Goal: Transaction & Acquisition: Purchase product/service

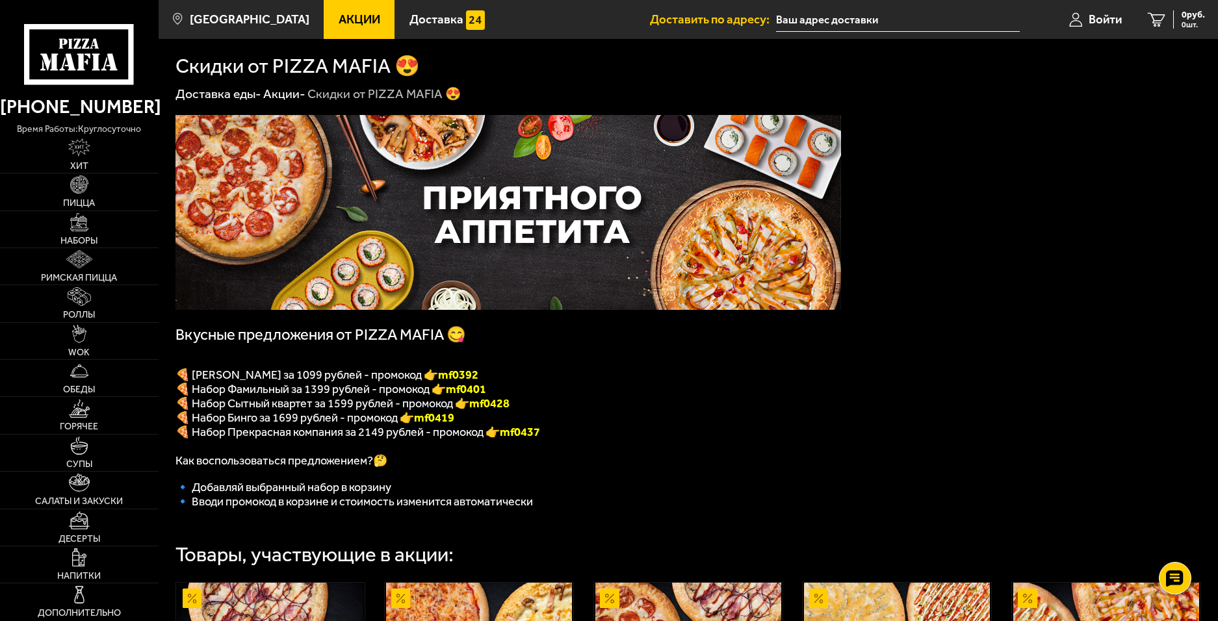
click at [1010, 280] on div "Вкусные предложения от PIZZA MAFIA 😋 🍕 Набор Вилладжио за 1099 рублей - промоко…" at bounding box center [688, 520] width 1059 height 835
click at [86, 60] on icon at bounding box center [79, 54] width 110 height 60
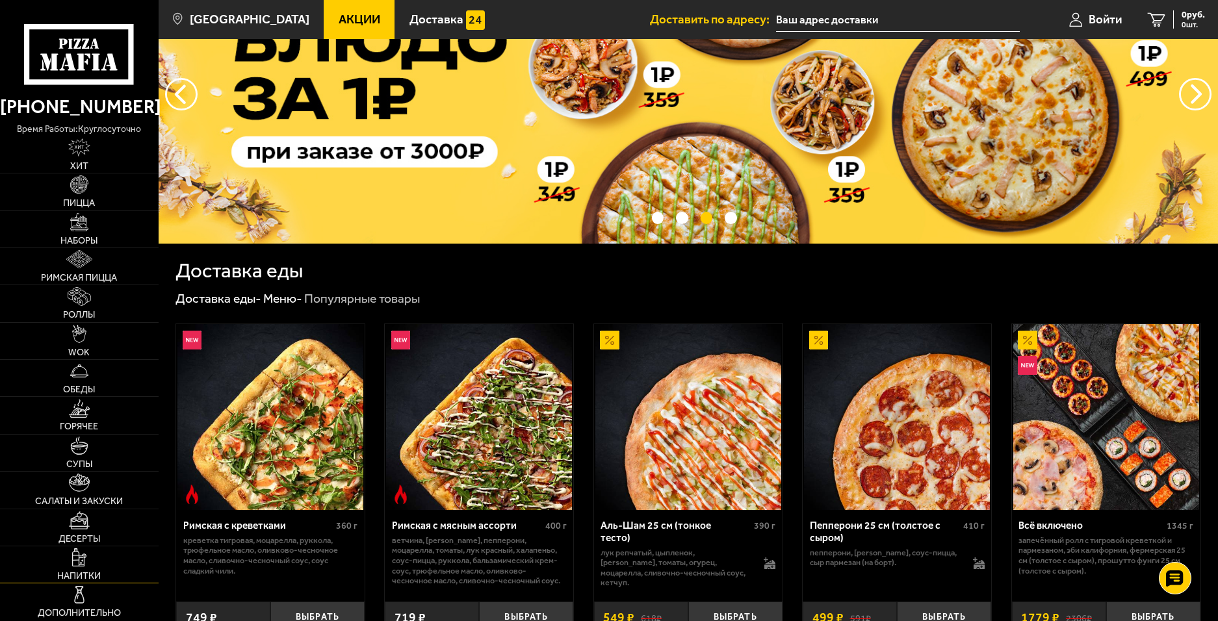
scroll to position [65, 0]
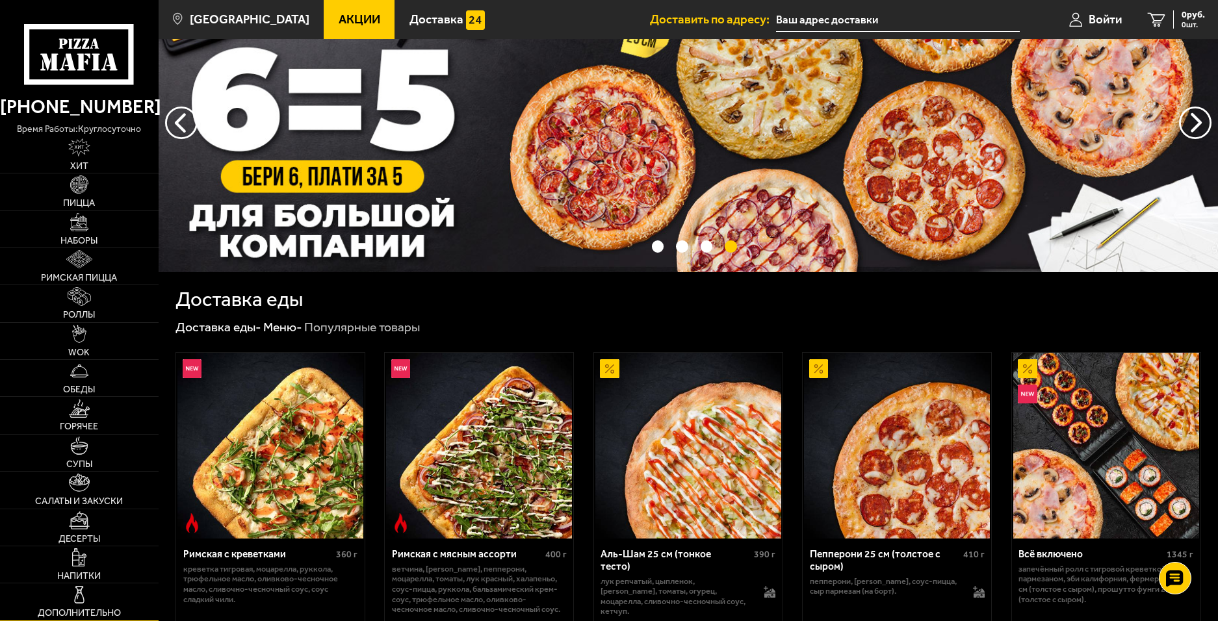
click at [94, 609] on span "Дополнительно" at bounding box center [79, 613] width 83 height 9
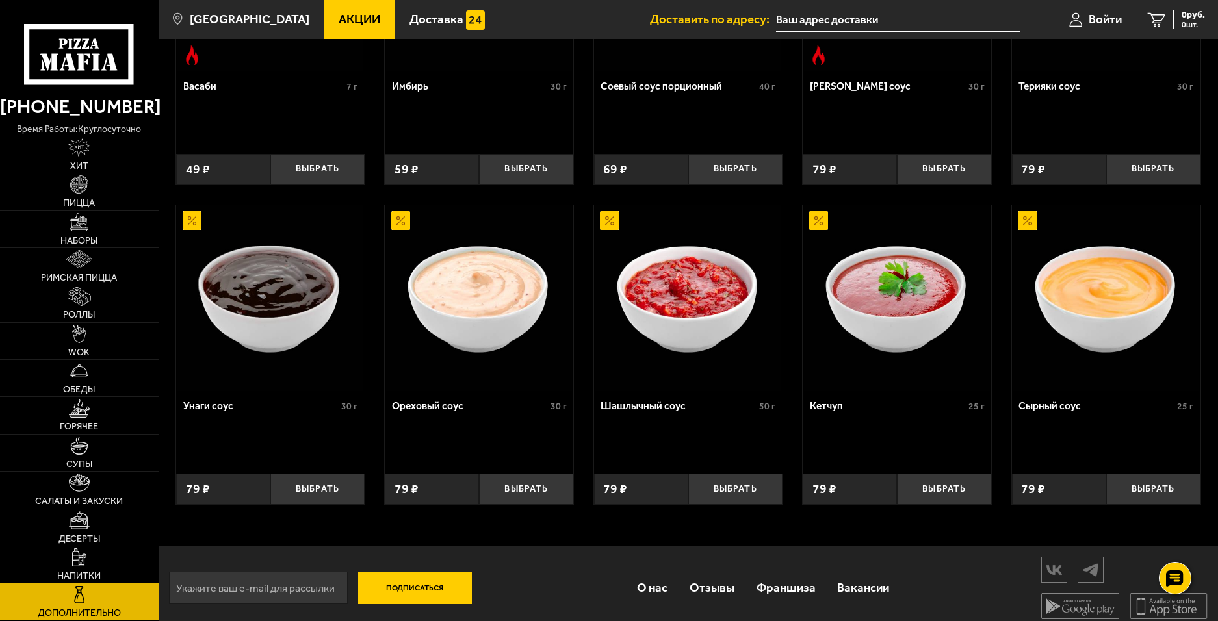
scroll to position [567, 0]
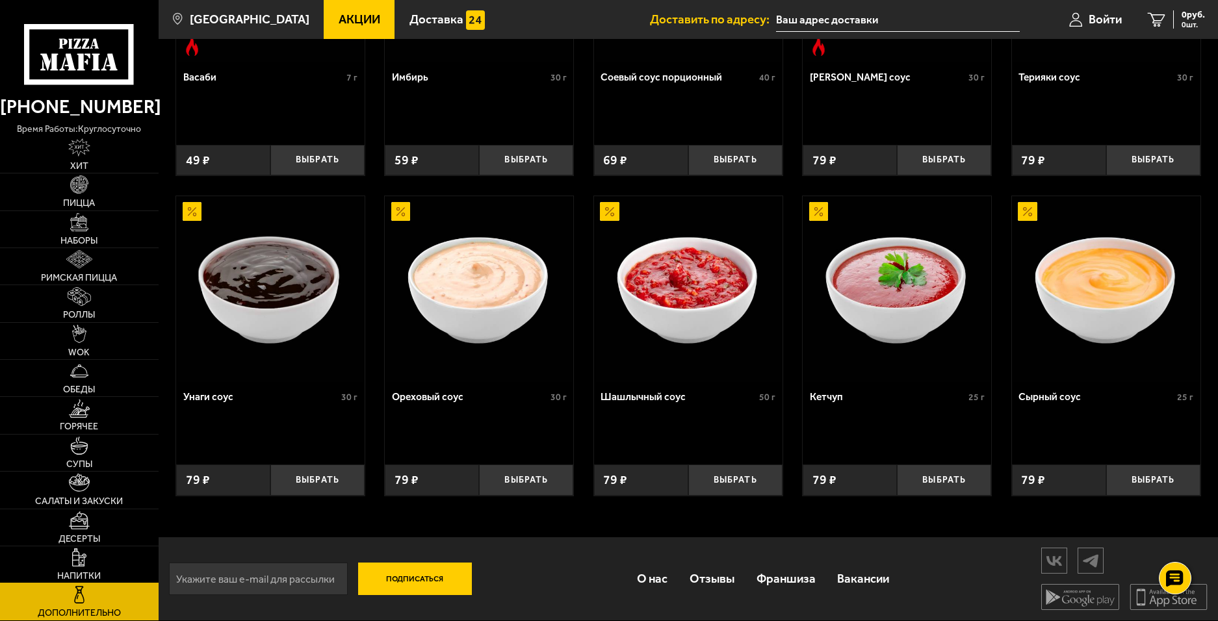
click at [74, 565] on img at bounding box center [79, 557] width 14 height 18
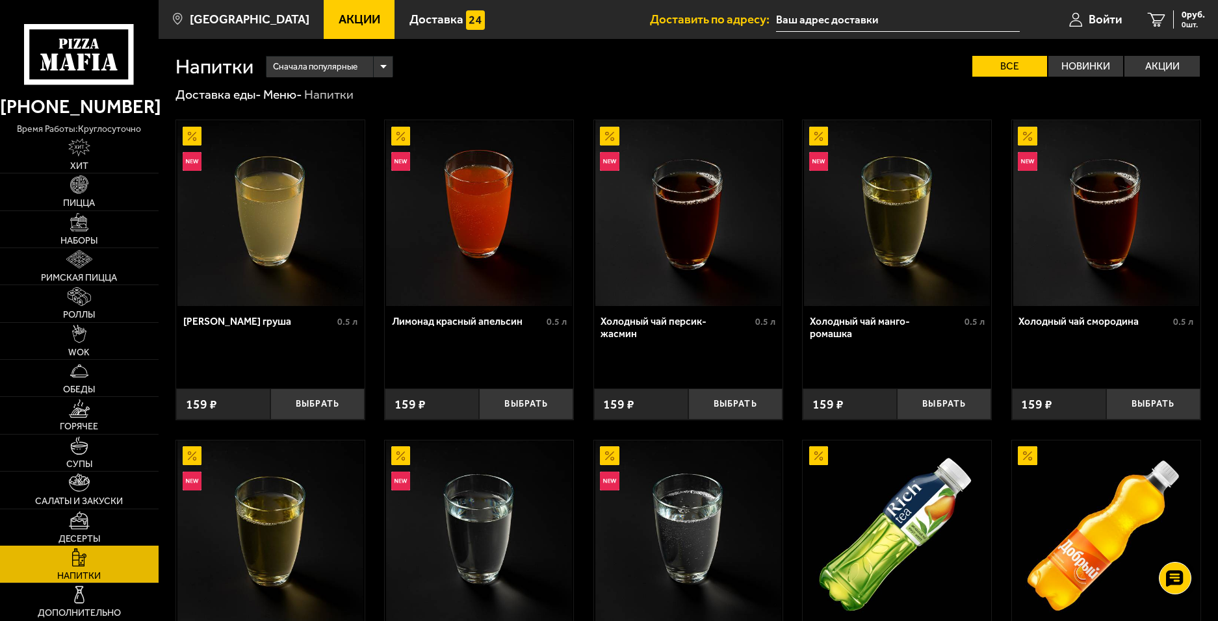
click at [102, 538] on link "Десерты" at bounding box center [79, 527] width 159 height 36
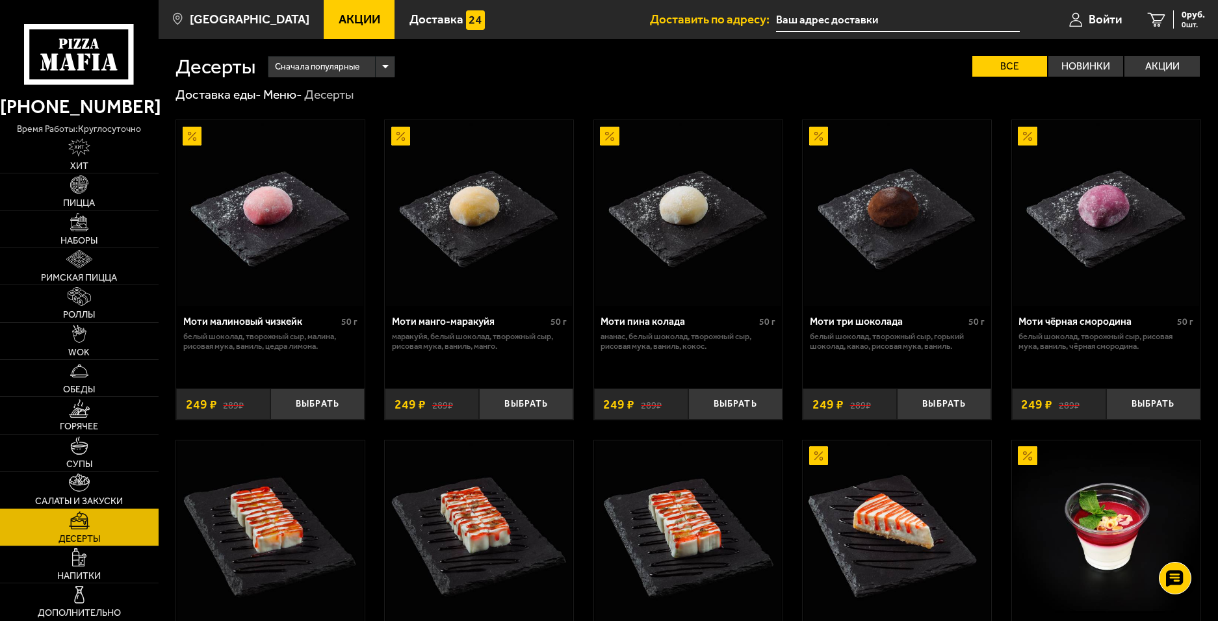
click at [102, 474] on link "Салаты и закуски" at bounding box center [79, 490] width 159 height 36
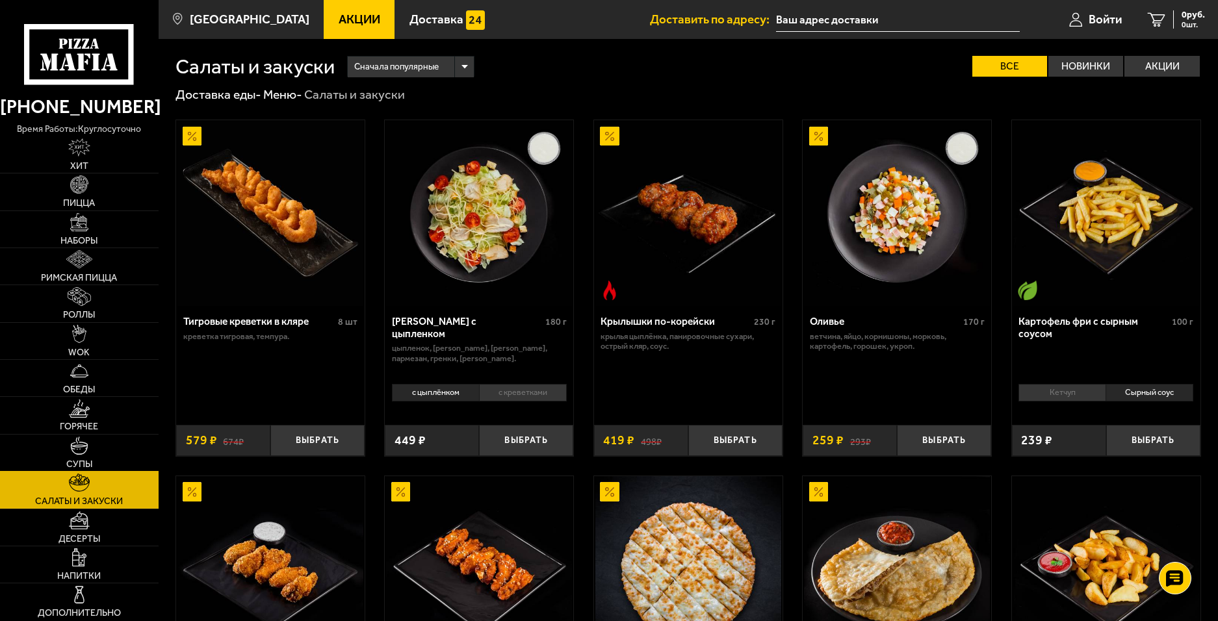
click at [80, 460] on span "Супы" at bounding box center [79, 464] width 26 height 9
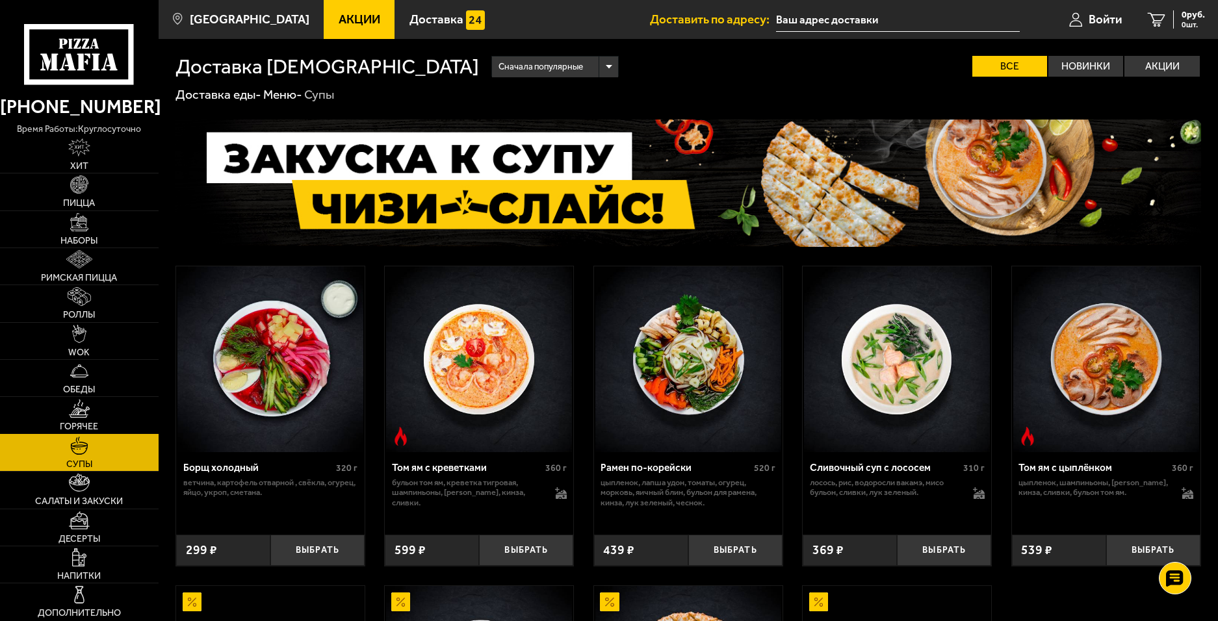
click at [82, 431] on span "Горячее" at bounding box center [79, 426] width 38 height 9
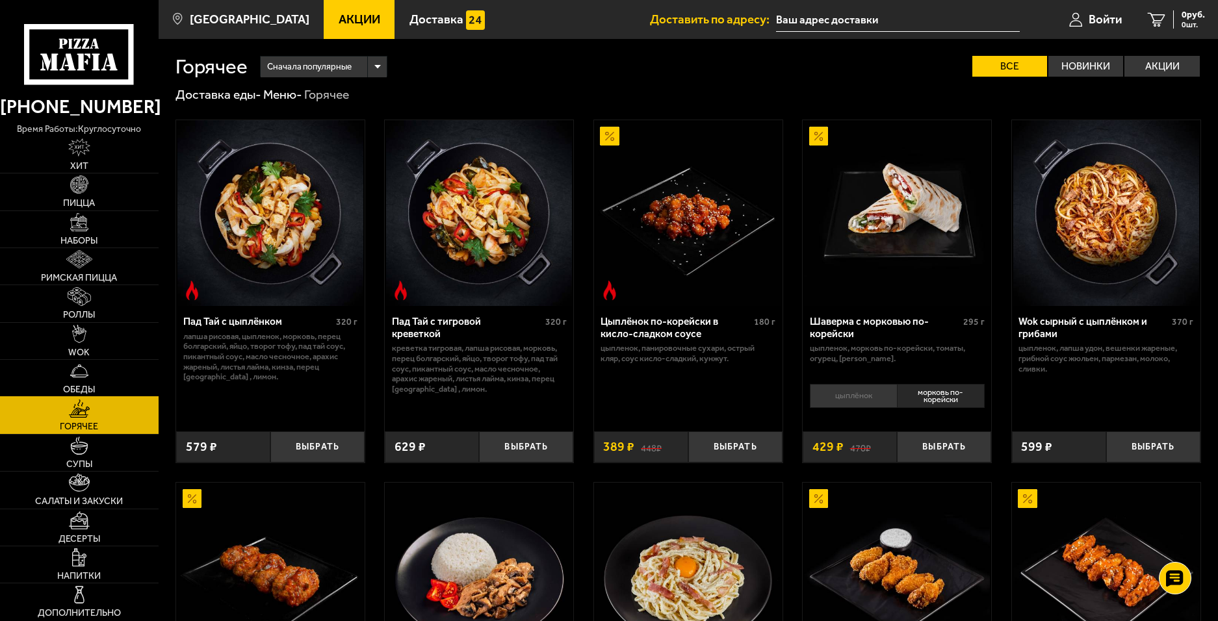
click at [86, 383] on link "Обеды" at bounding box center [79, 378] width 159 height 36
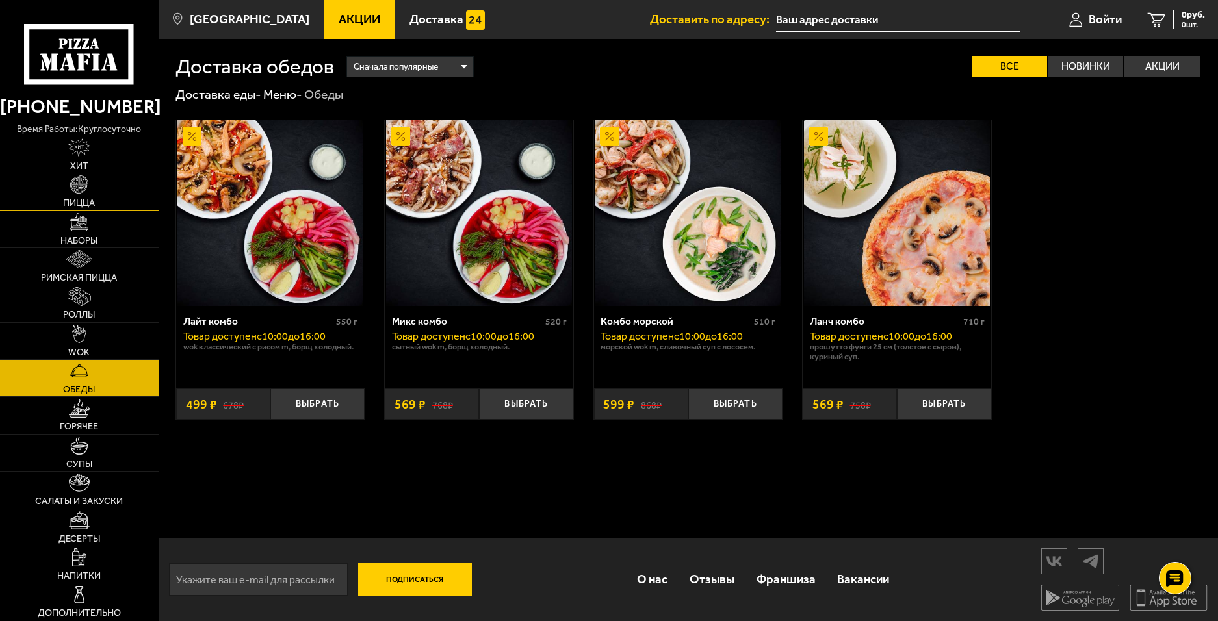
click at [96, 177] on link "Пицца" at bounding box center [79, 191] width 159 height 36
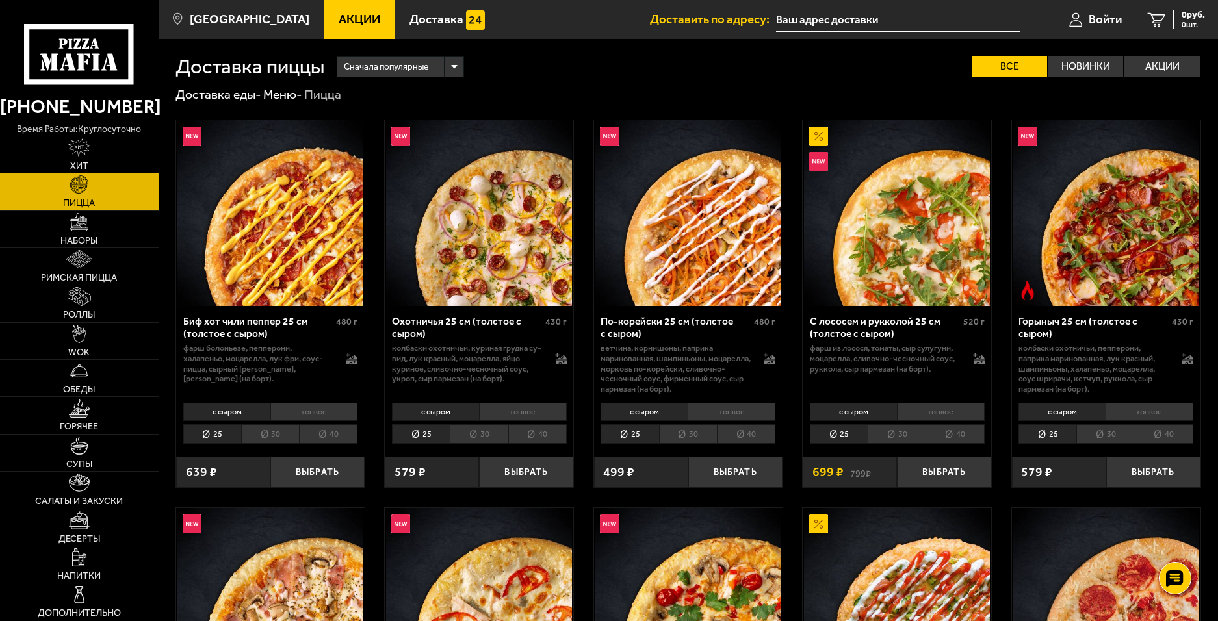
click at [326, 436] on li "40" at bounding box center [328, 434] width 58 height 20
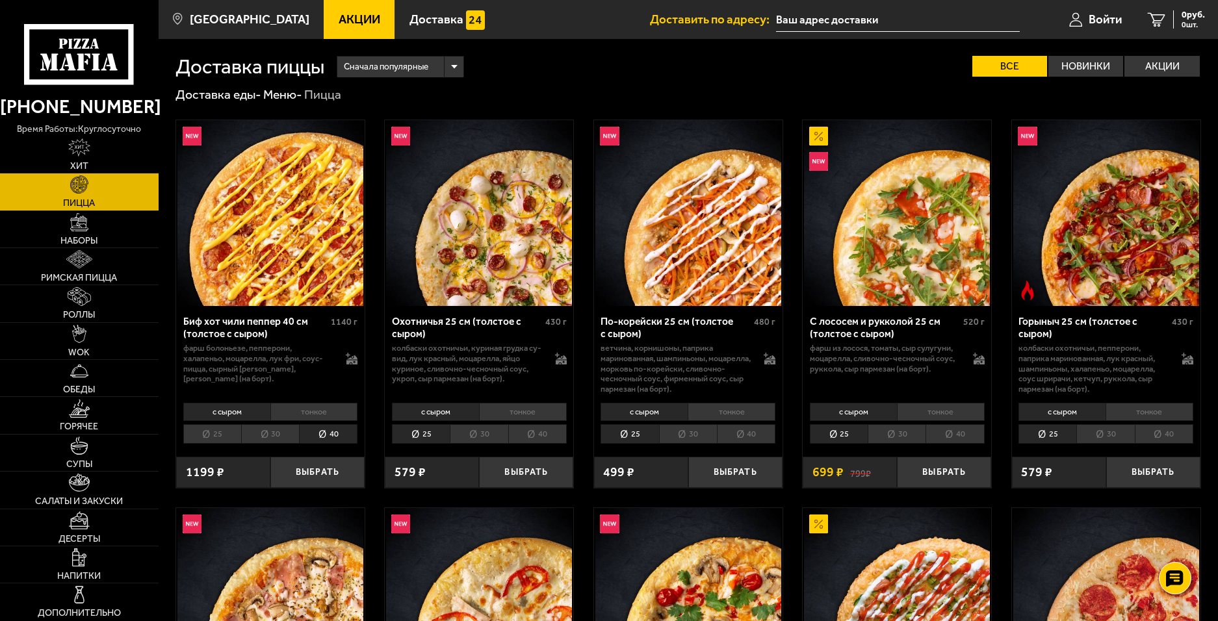
click at [329, 436] on li "40" at bounding box center [328, 434] width 58 height 20
click at [273, 263] on img at bounding box center [270, 213] width 186 height 186
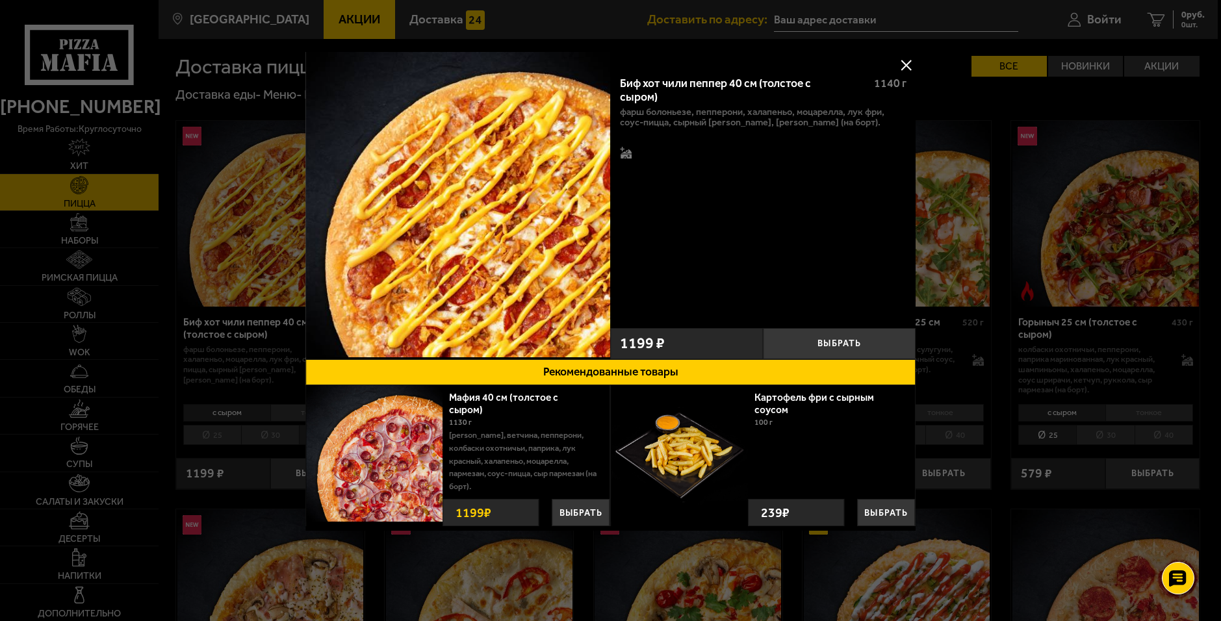
click at [908, 62] on button at bounding box center [905, 64] width 19 height 19
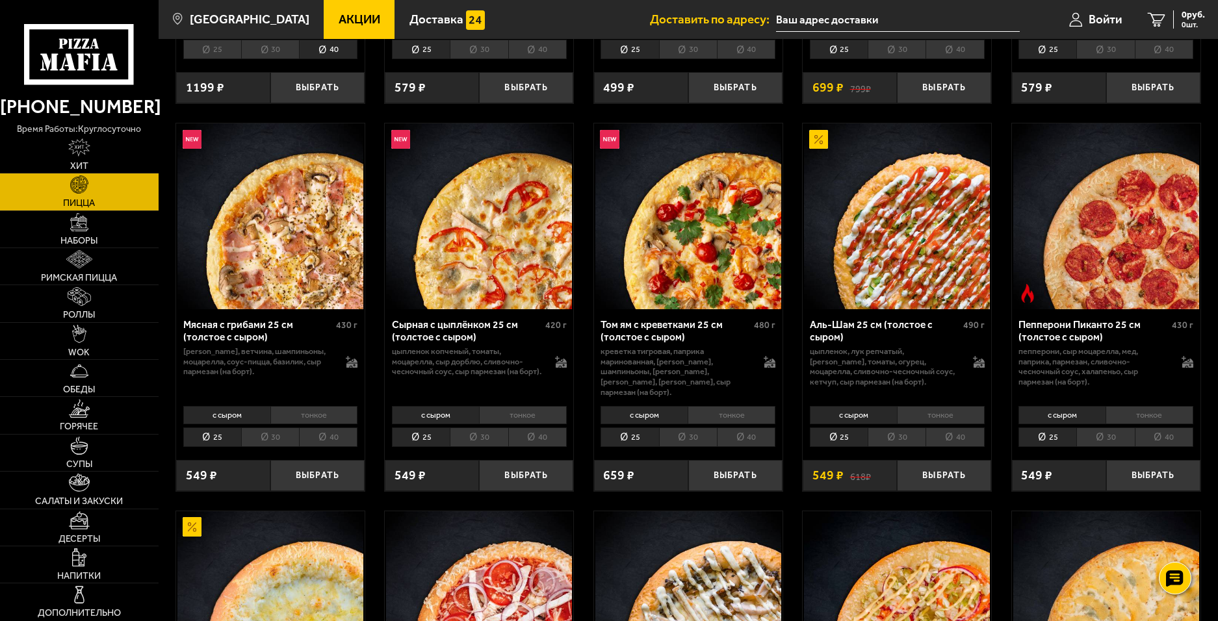
scroll to position [390, 0]
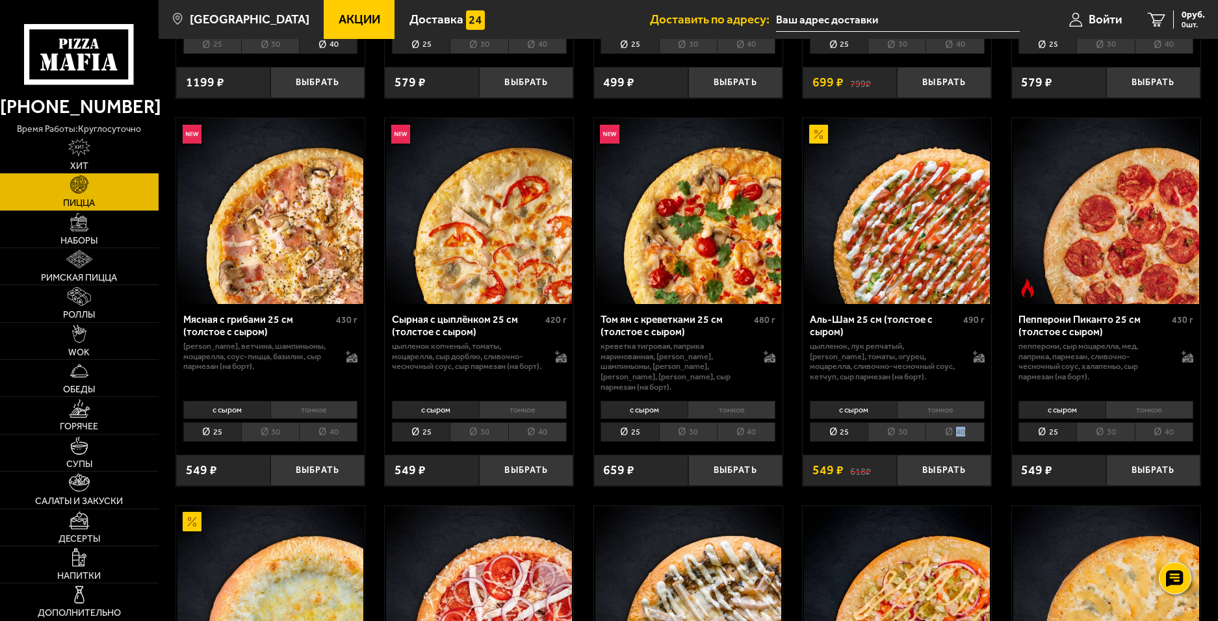
click at [968, 428] on li "40" at bounding box center [954, 432] width 58 height 20
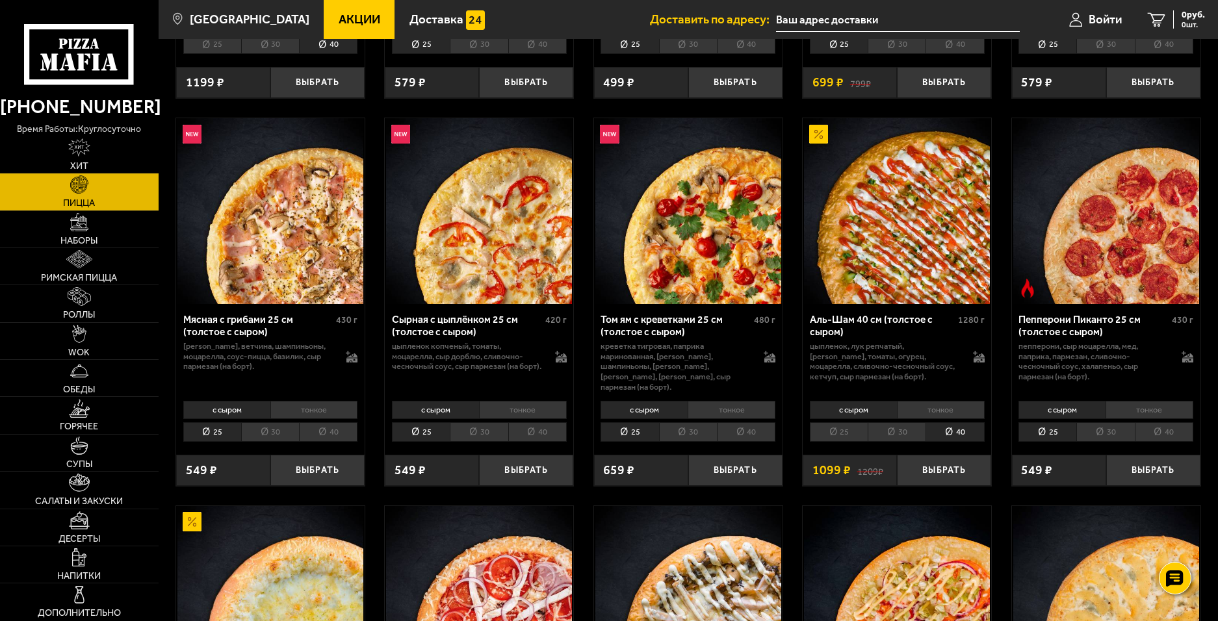
click at [839, 422] on li "25" at bounding box center [839, 432] width 58 height 20
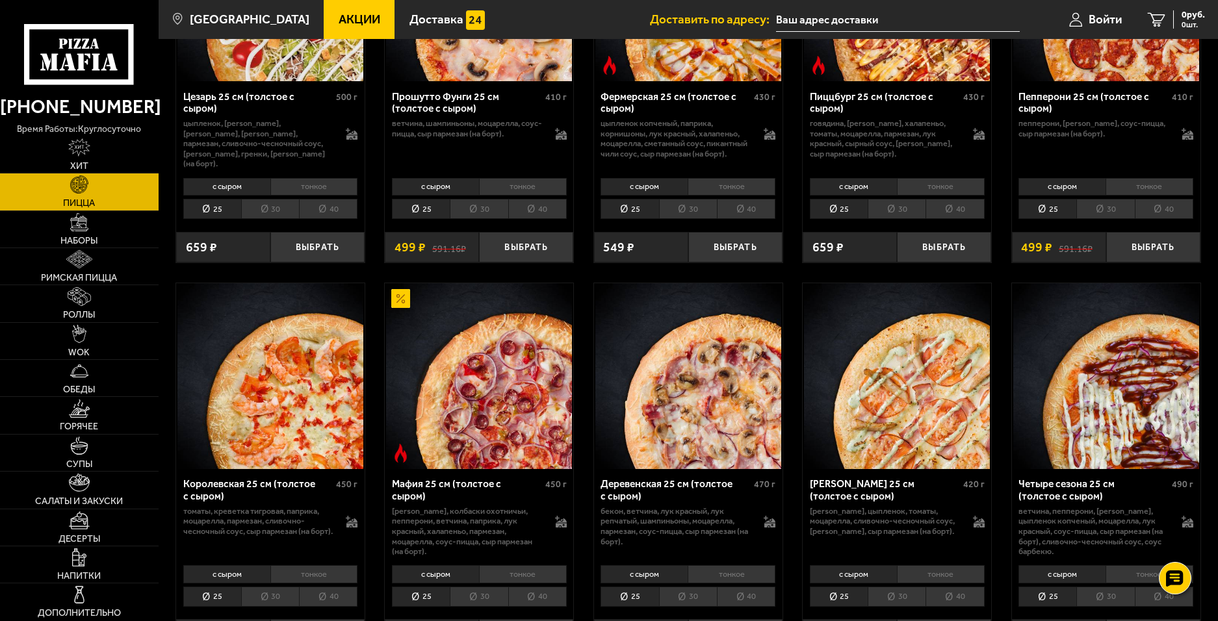
scroll to position [1495, 0]
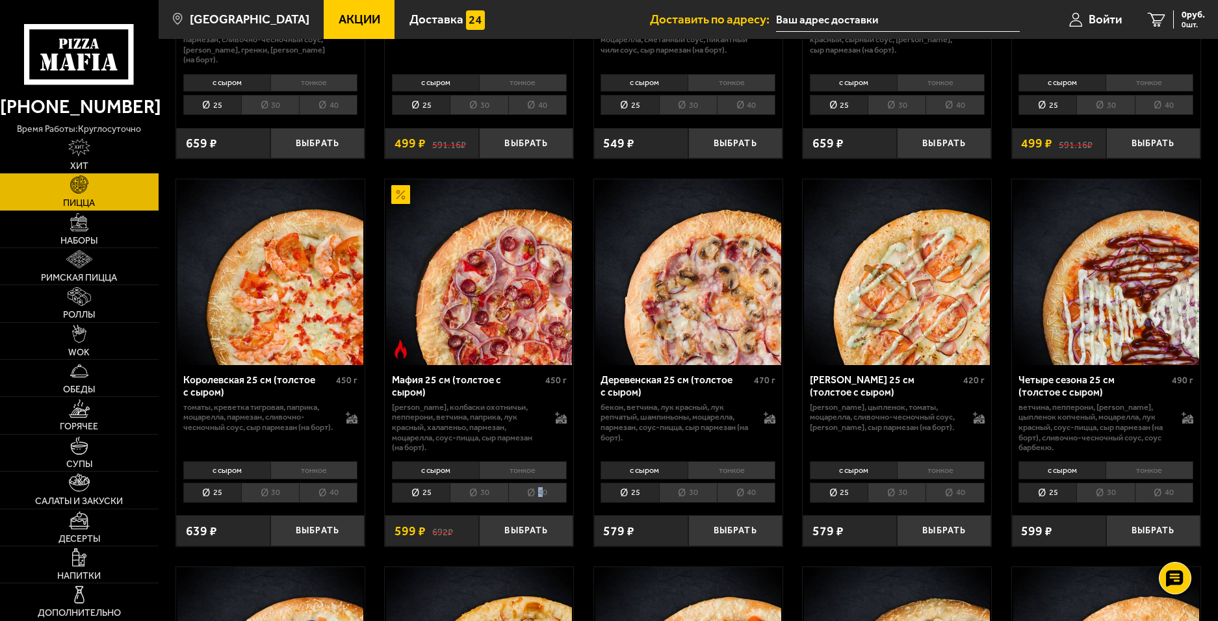
click at [540, 500] on li "40" at bounding box center [537, 493] width 58 height 20
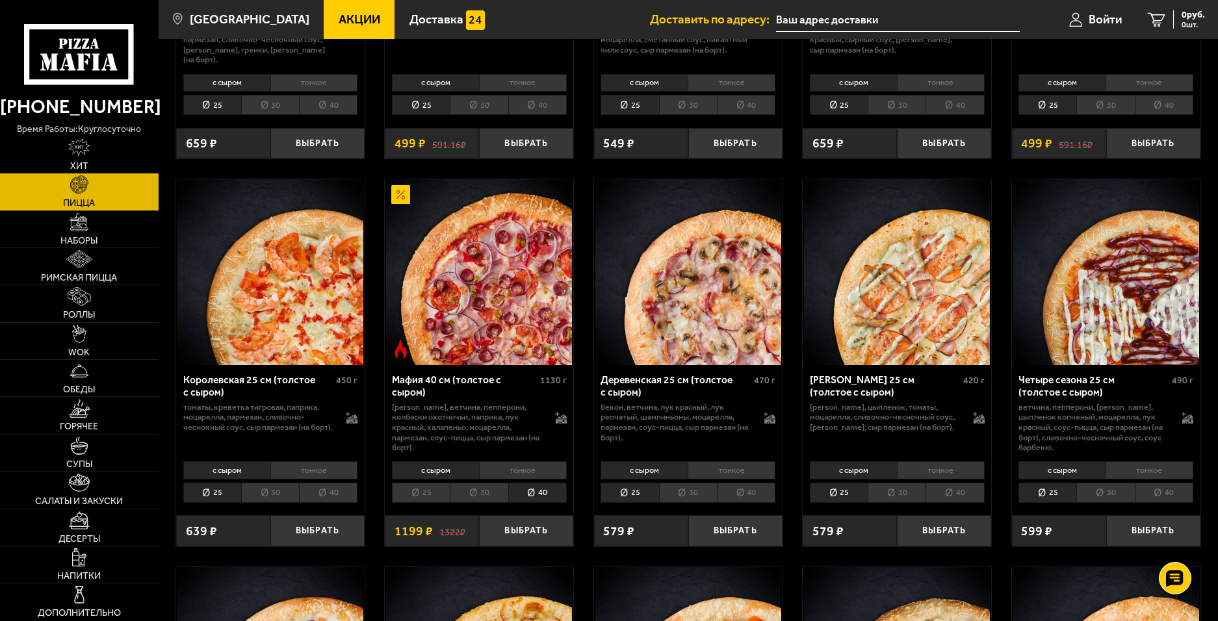
click at [443, 279] on img at bounding box center [479, 272] width 186 height 186
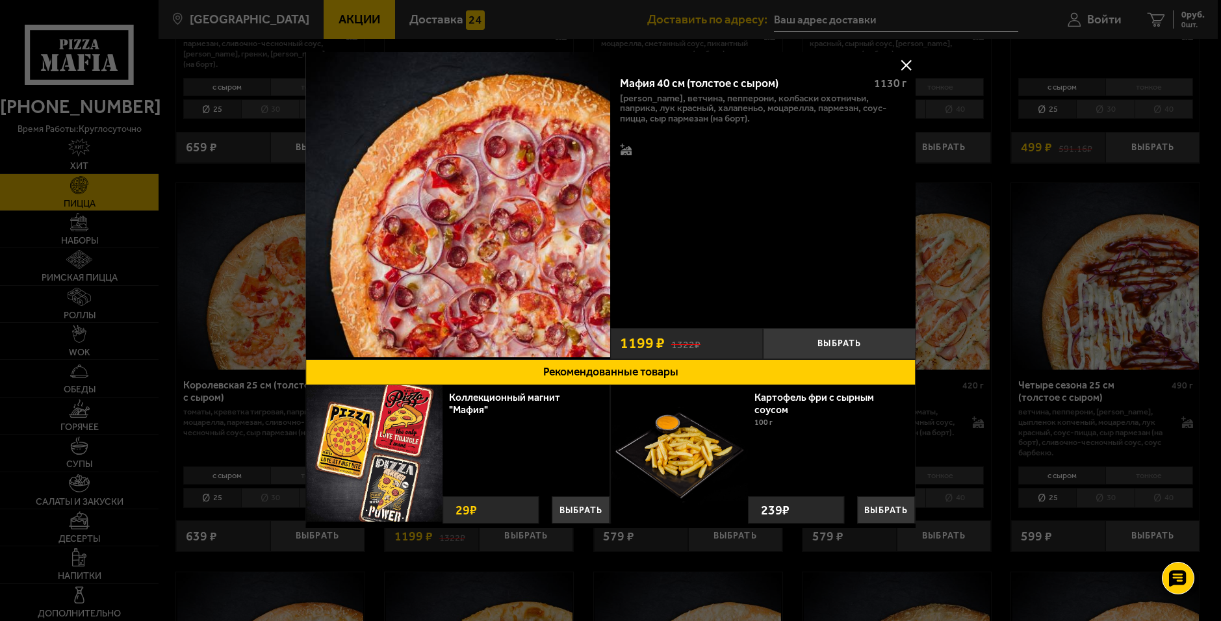
click at [899, 63] on button at bounding box center [905, 64] width 19 height 19
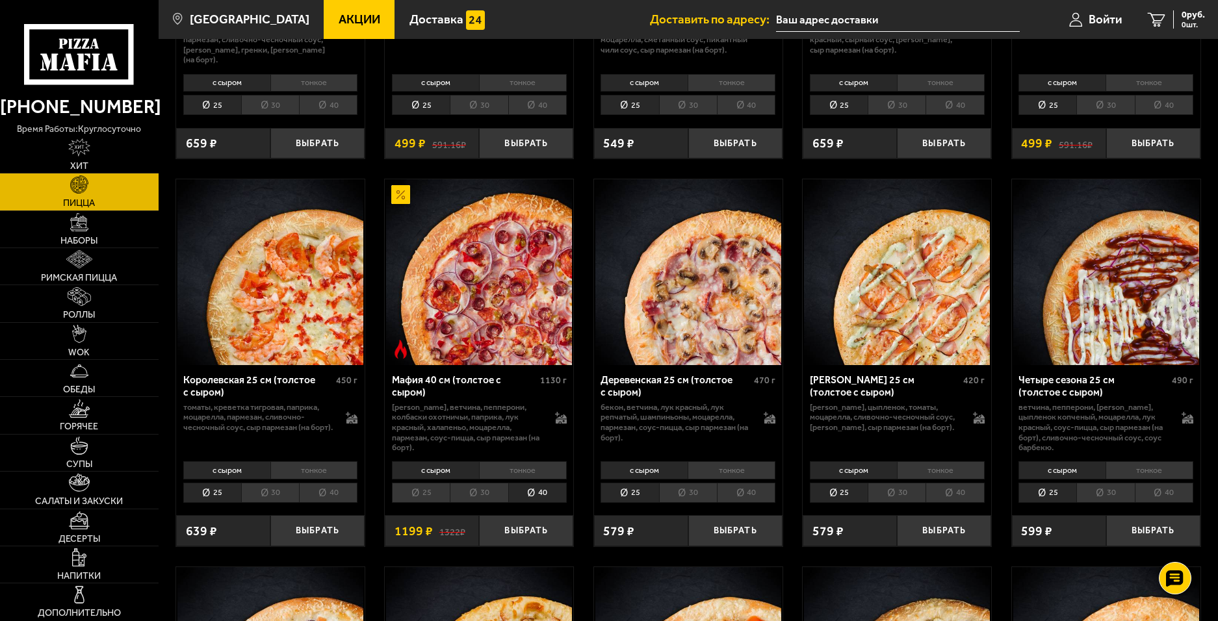
click at [533, 468] on li "тонкое" at bounding box center [523, 470] width 88 height 18
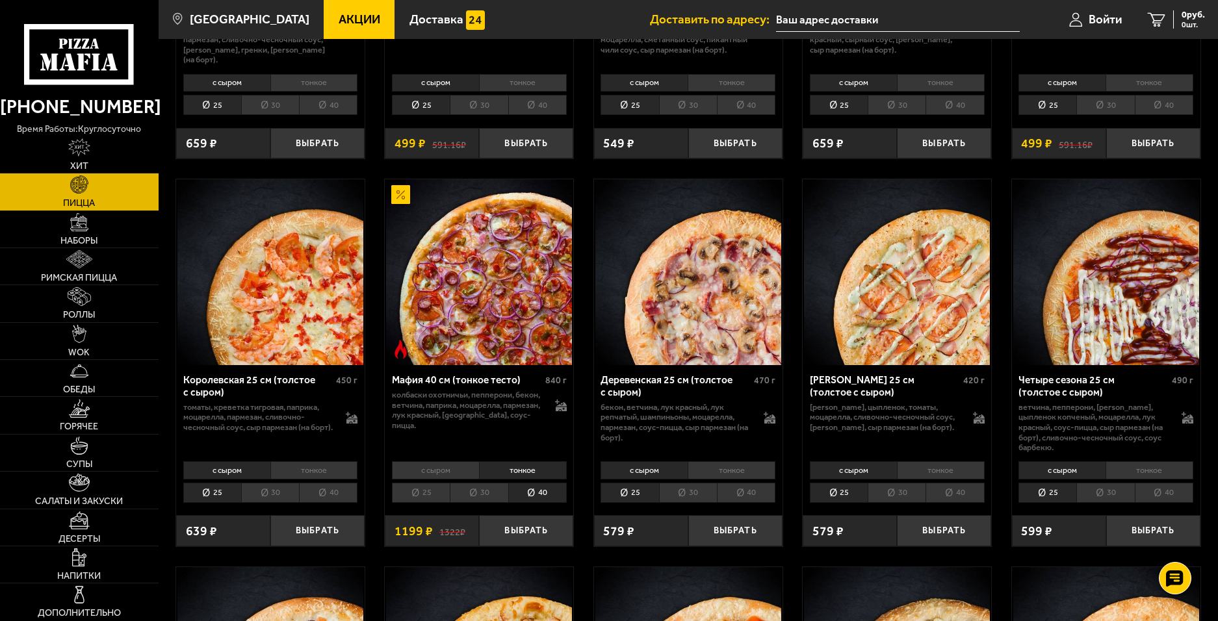
click at [444, 472] on li "с сыром" at bounding box center [435, 470] width 87 height 18
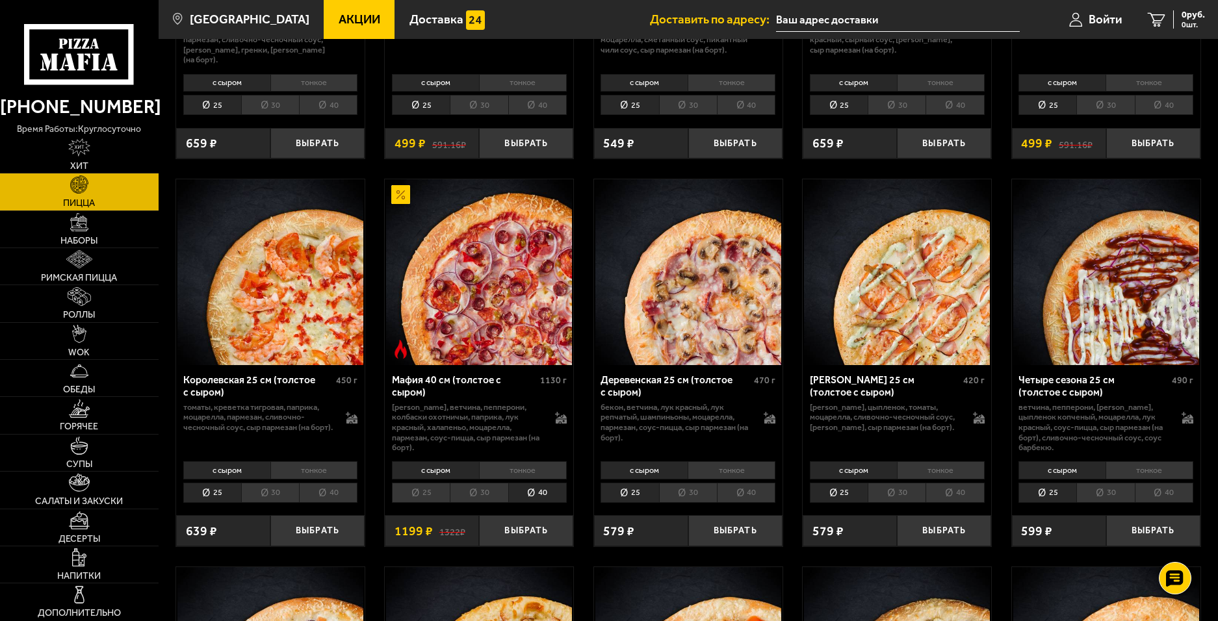
click at [521, 472] on li "тонкое" at bounding box center [523, 470] width 88 height 18
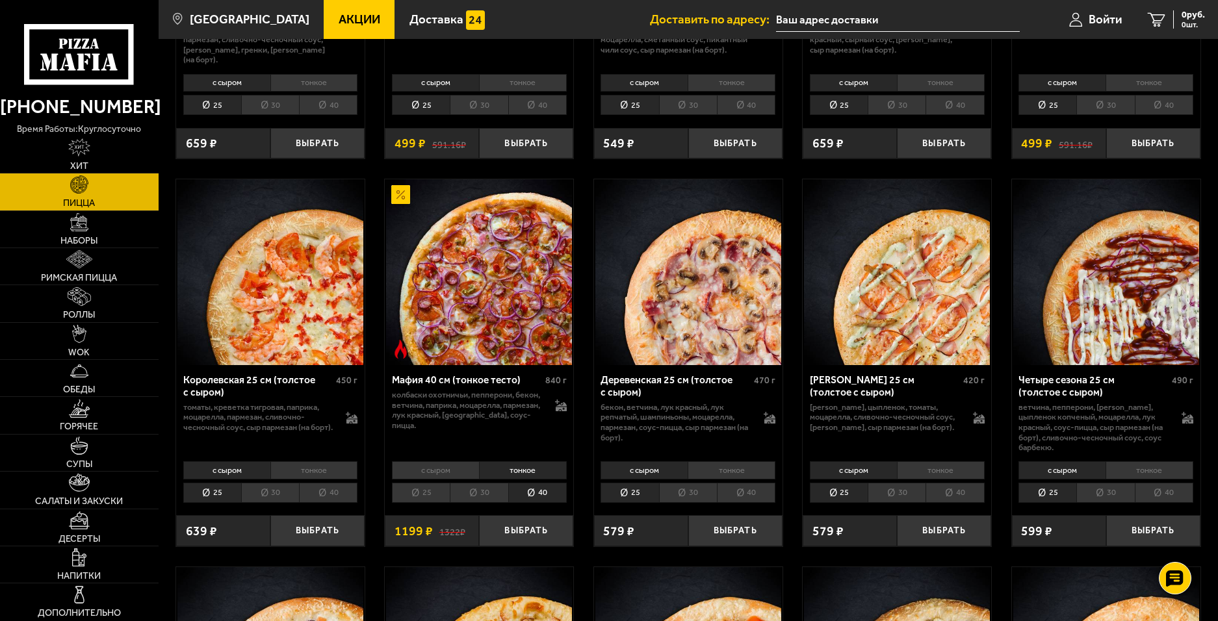
click at [420, 480] on li "с сыром" at bounding box center [435, 470] width 87 height 18
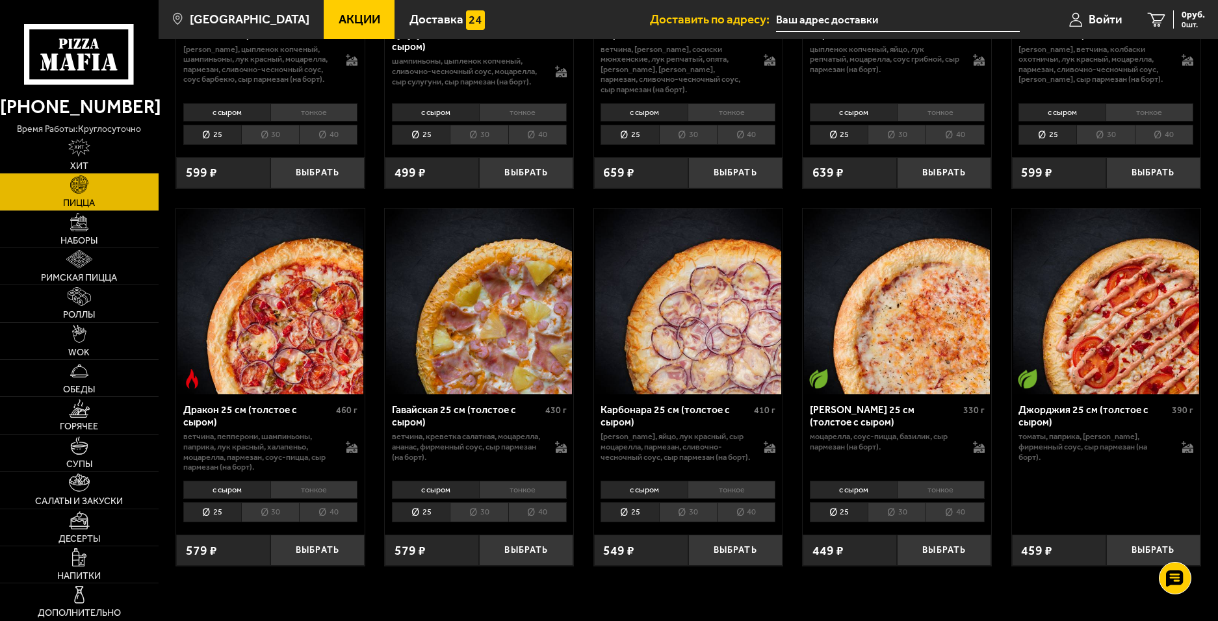
scroll to position [2339, 0]
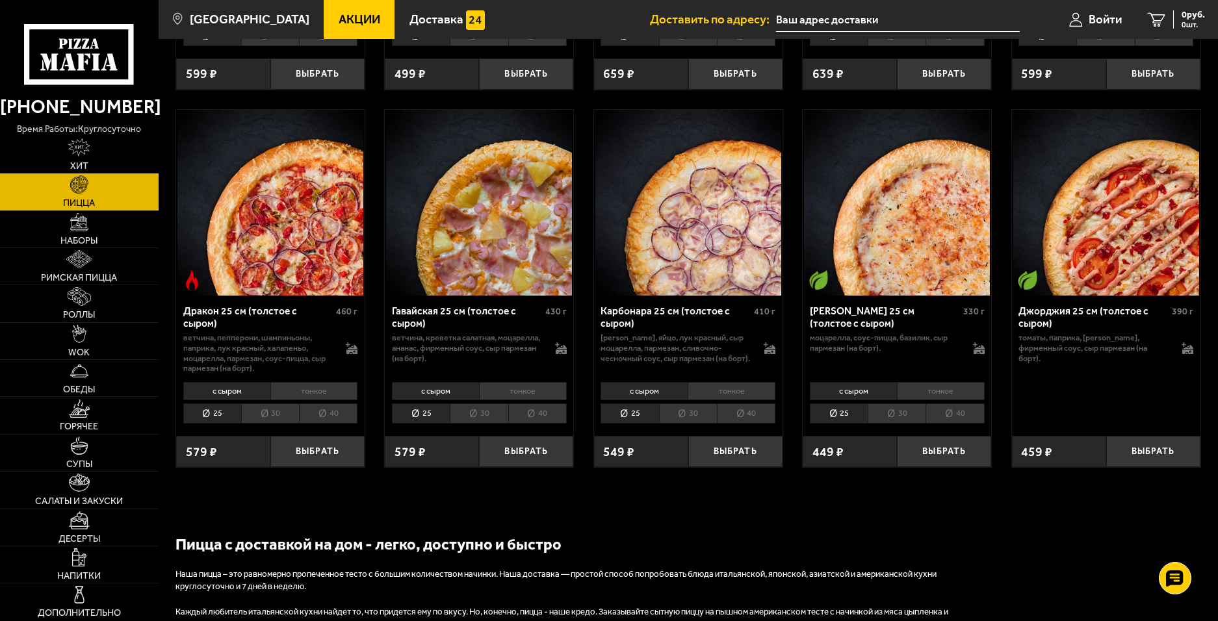
click at [235, 220] on img at bounding box center [270, 203] width 186 height 186
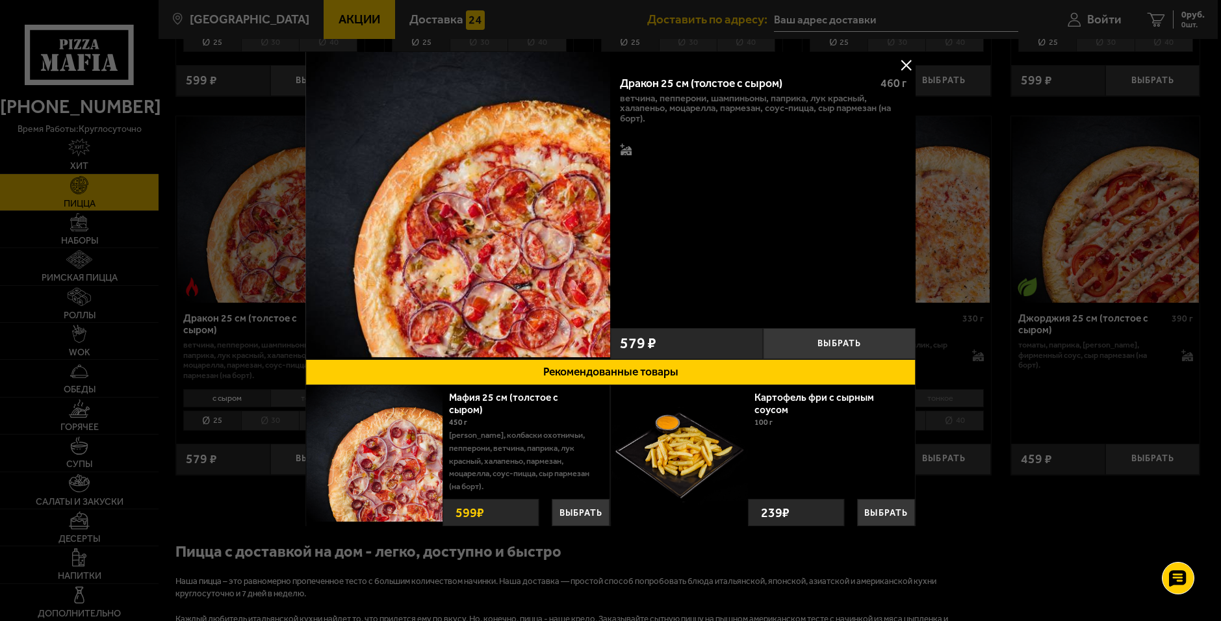
click at [979, 515] on div at bounding box center [610, 310] width 1221 height 621
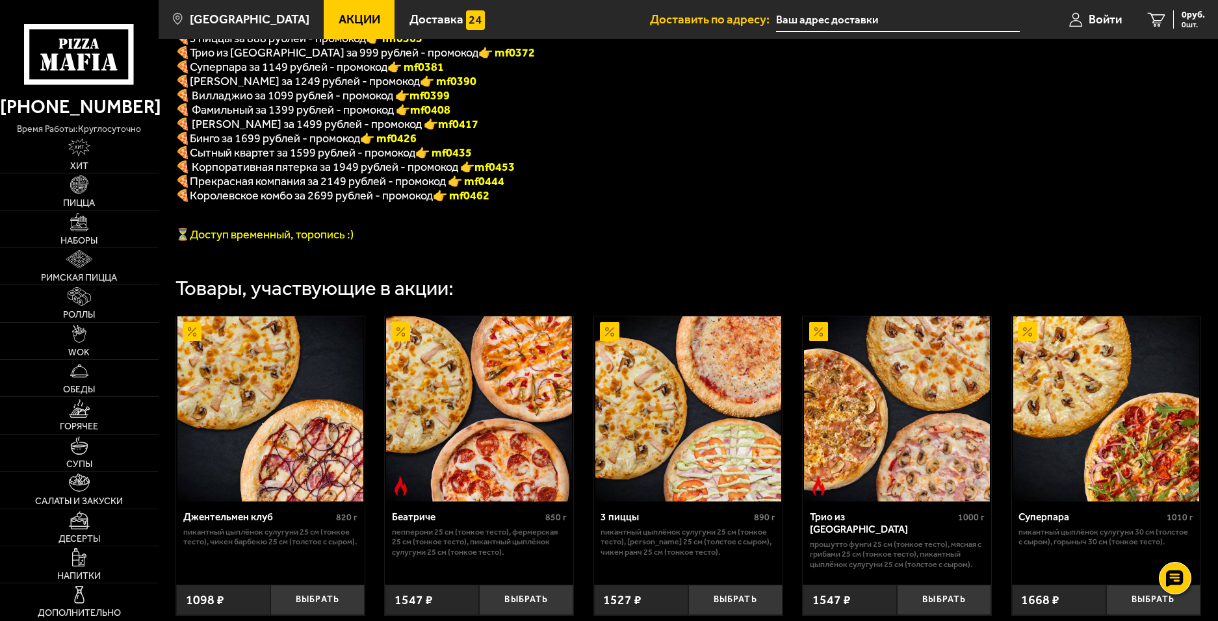
scroll to position [390, 0]
